Goal: Information Seeking & Learning: Learn about a topic

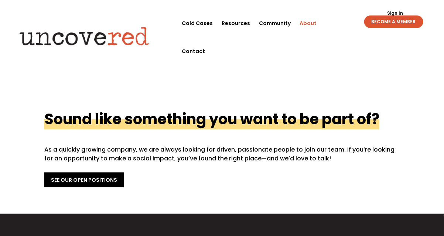
scroll to position [254, 0]
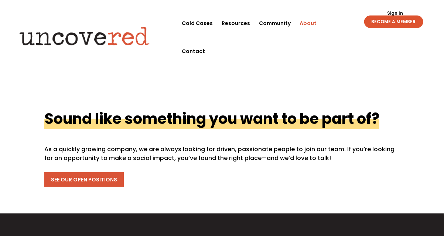
click at [102, 172] on link "See Our Open Positions" at bounding box center [83, 179] width 79 height 15
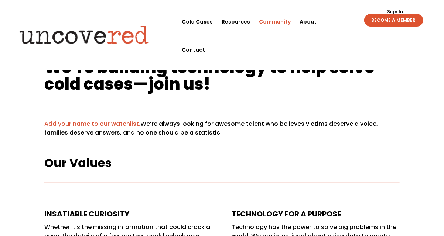
click at [271, 22] on link "Community" at bounding box center [275, 22] width 32 height 28
click at [237, 16] on link "Resources" at bounding box center [235, 22] width 28 height 28
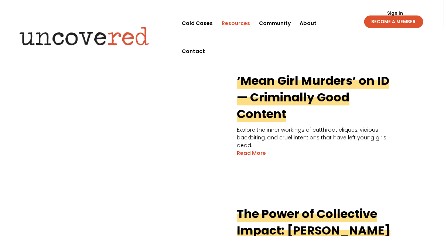
scroll to position [208, 0]
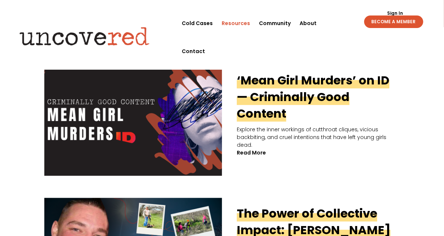
click at [262, 149] on link "read more" at bounding box center [251, 153] width 29 height 8
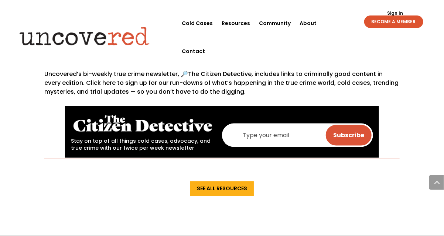
scroll to position [366, 0]
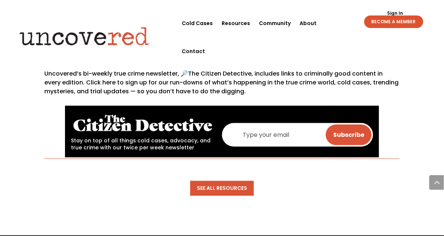
click at [233, 181] on link "See All Resources" at bounding box center [221, 188] width 63 height 15
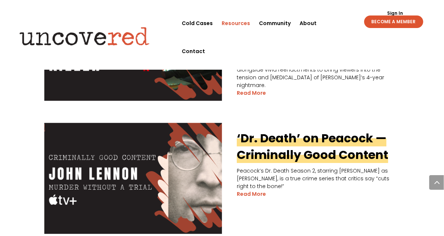
scroll to position [672, 0]
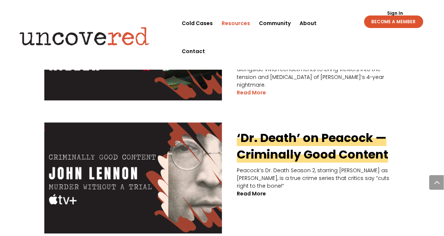
click at [263, 190] on link "read more" at bounding box center [251, 194] width 29 height 8
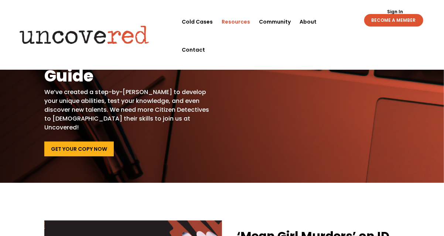
scroll to position [0, 0]
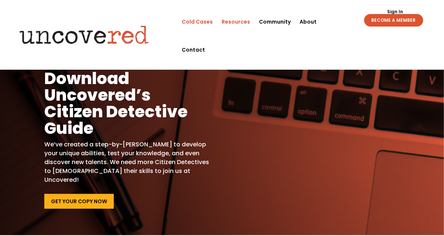
click at [197, 17] on link "Cold Cases" at bounding box center [197, 22] width 31 height 28
